Goal: Task Accomplishment & Management: Manage account settings

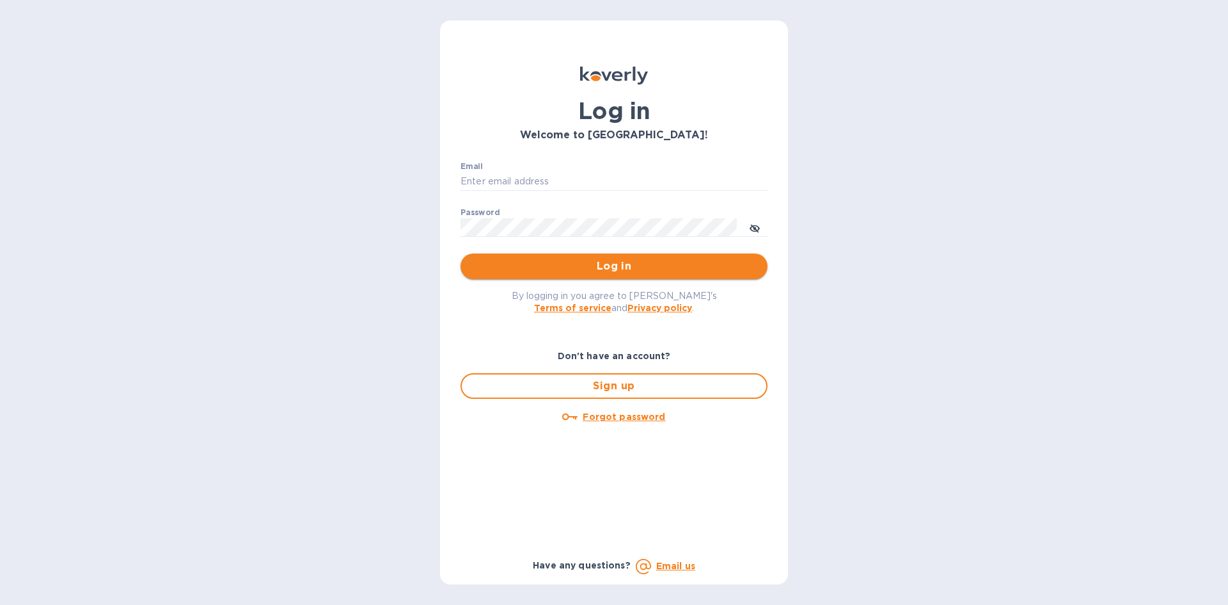
type input "n.roe@kcarlton.com"
click at [586, 269] on span "Log in" at bounding box center [614, 265] width 287 height 15
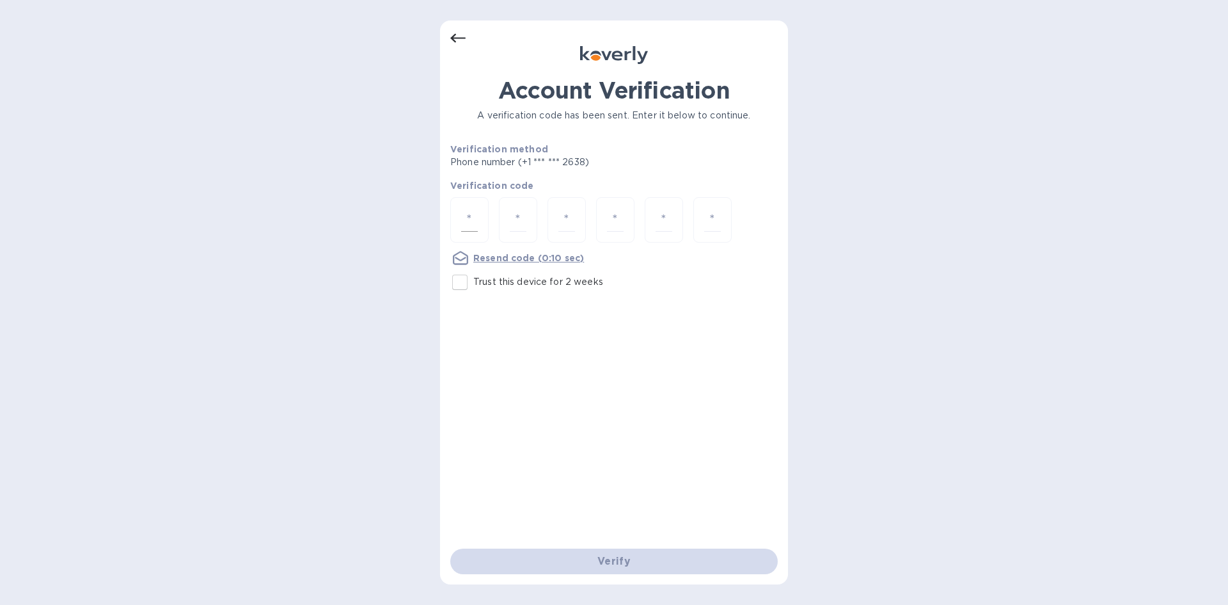
click at [478, 220] on div at bounding box center [469, 219] width 38 height 45
type input "9"
type input "8"
type input "9"
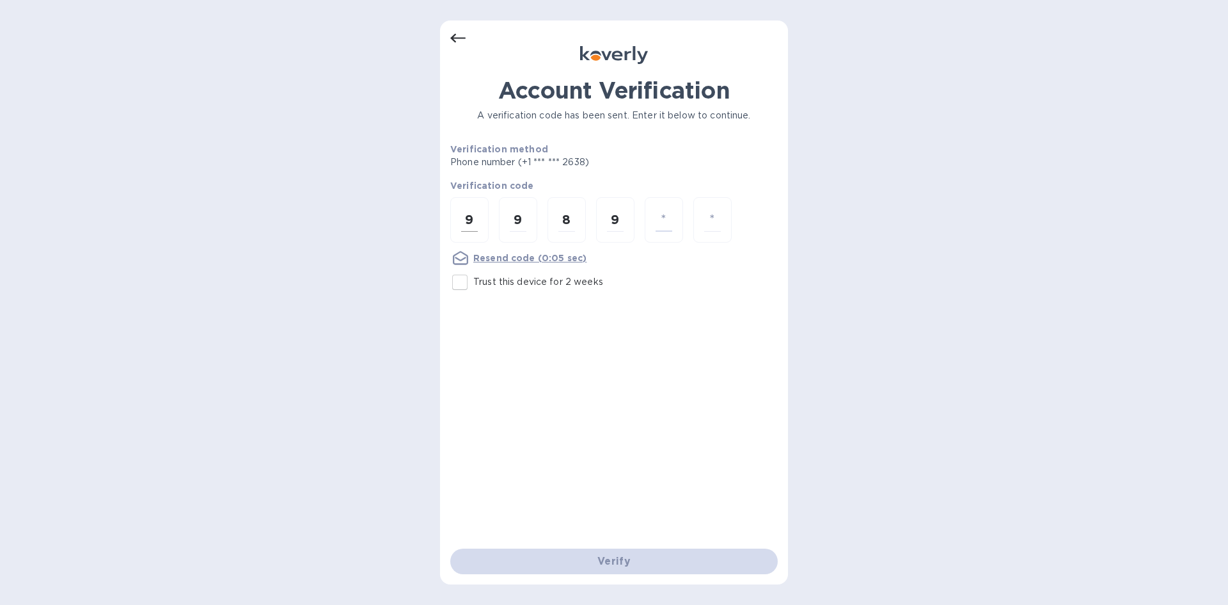
type input "5"
type input "3"
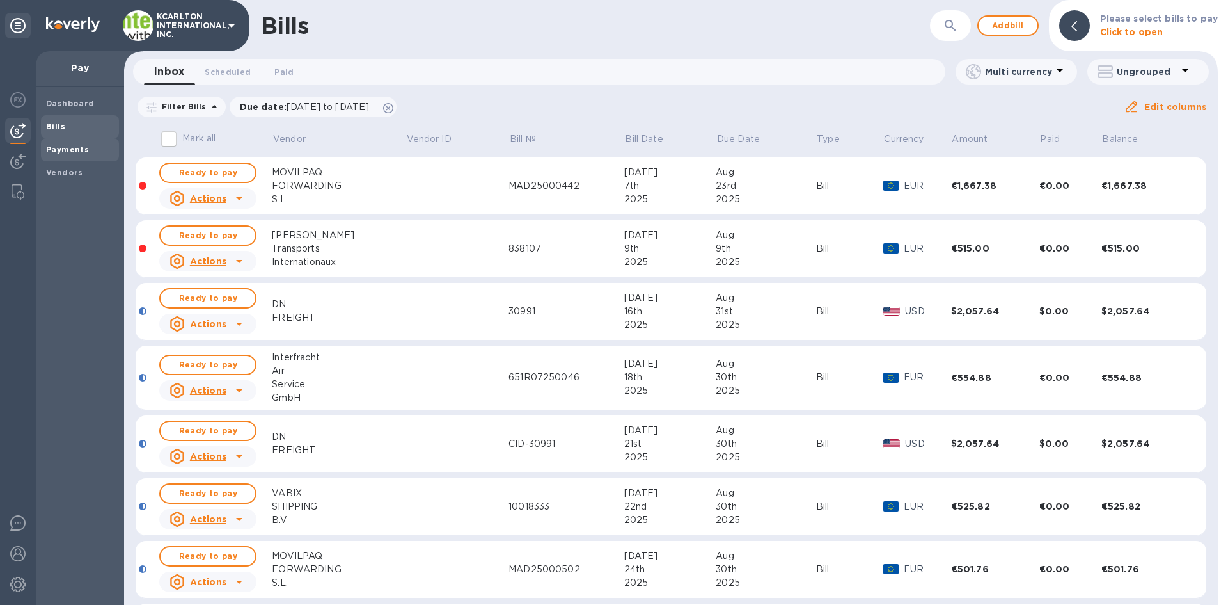
click at [68, 146] on b "Payments" at bounding box center [67, 150] width 43 height 10
